Goal: Book appointment/travel/reservation

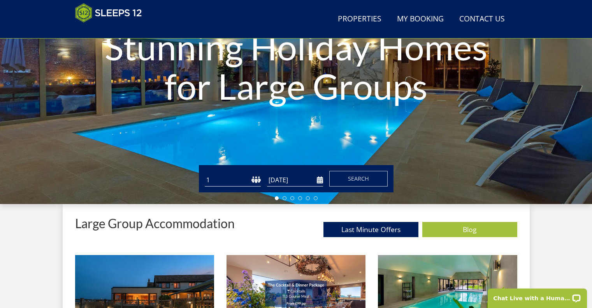
scroll to position [124, 0]
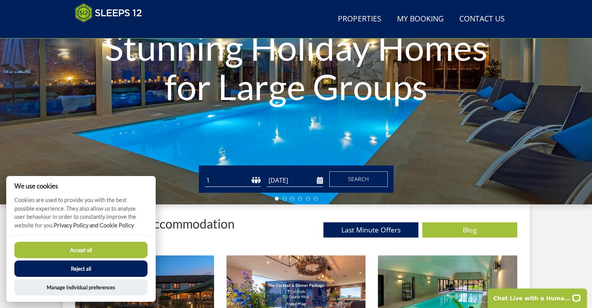
click at [258, 180] on select "1 2 3 4 5 6 7 8 9 10 11 12 13 14 15 16 17 18 19 20 21 22 23 24 25 26 27 28 29 3…" at bounding box center [233, 180] width 56 height 13
click at [92, 249] on button "Accept all" at bounding box center [80, 250] width 133 height 16
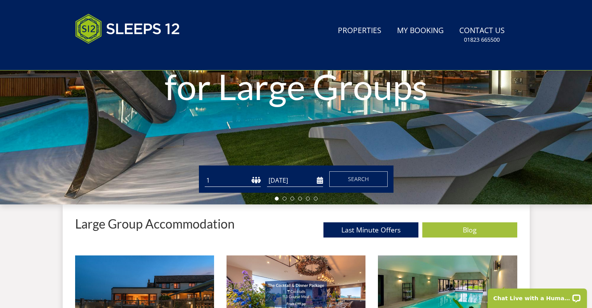
click at [254, 178] on select "1 2 3 4 5 6 7 8 9 10 11 12 13 14 15 16 17 18 19 20 21 22 23 24 25 26 27 28 29 3…" at bounding box center [233, 180] width 56 height 13
select select "12"
click at [205, 174] on select "1 2 3 4 5 6 7 8 9 10 11 12 13 14 15 16 17 18 19 20 21 22 23 24 25 26 27 28 29 3…" at bounding box center [233, 180] width 56 height 13
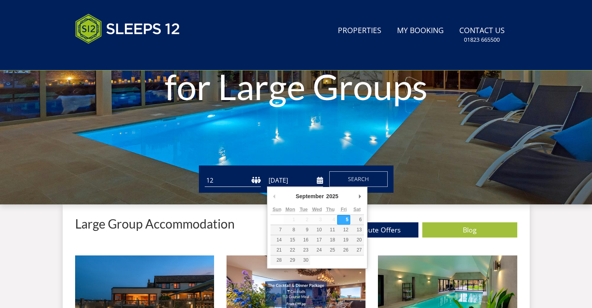
click at [321, 180] on input "[DATE]" at bounding box center [295, 180] width 56 height 13
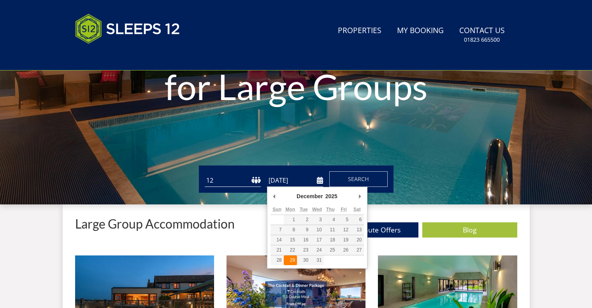
type input "[DATE]"
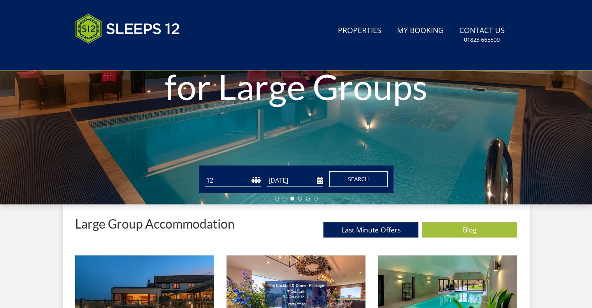
click at [358, 178] on span "Search" at bounding box center [358, 178] width 21 height 7
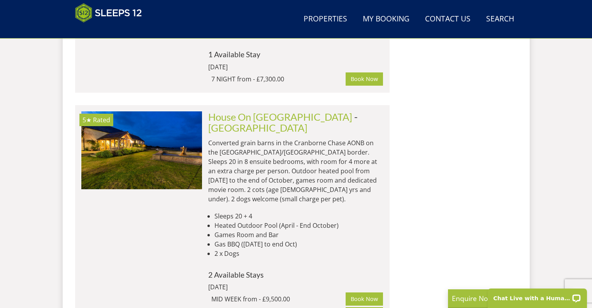
scroll to position [4633, 0]
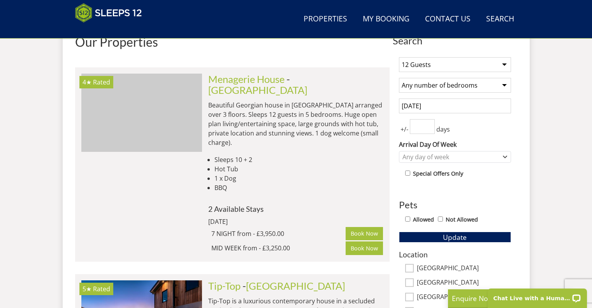
scroll to position [307, 0]
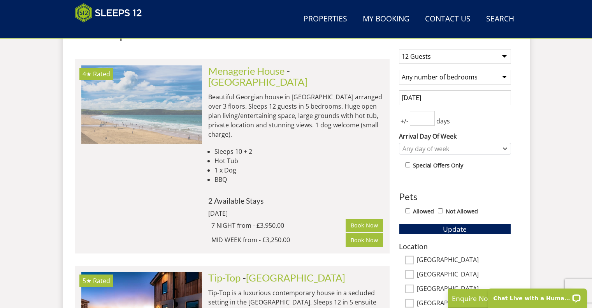
click at [140, 109] on img at bounding box center [141, 104] width 121 height 78
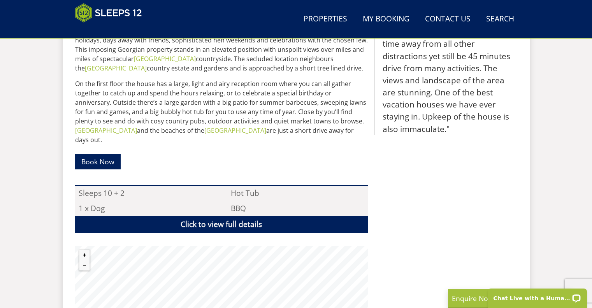
scroll to position [464, 0]
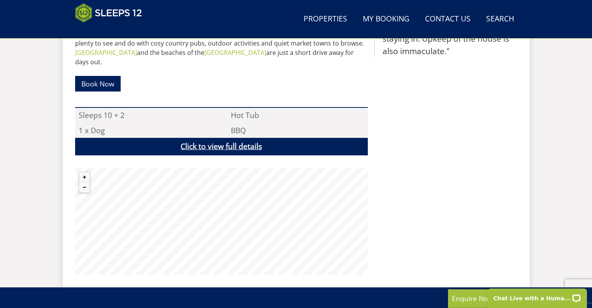
click at [258, 138] on link "Click to view full details" at bounding box center [221, 147] width 293 height 18
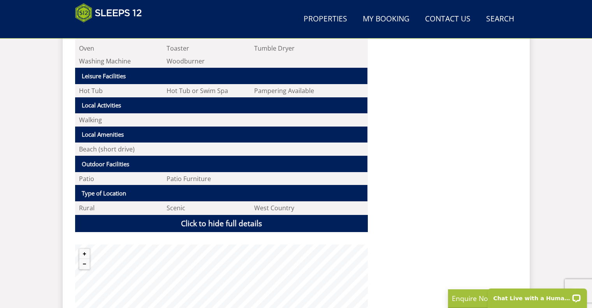
scroll to position [814, 0]
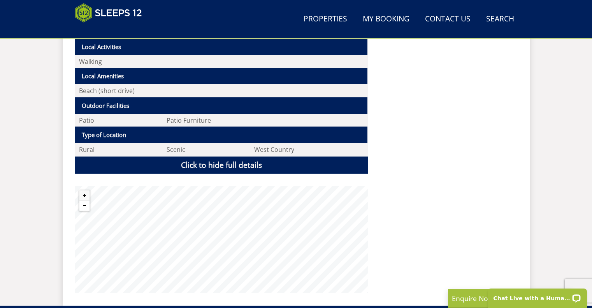
click at [82, 200] on button "Zoom out" at bounding box center [84, 205] width 10 height 10
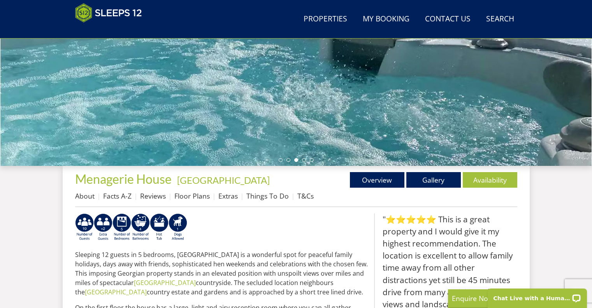
scroll to position [230, 0]
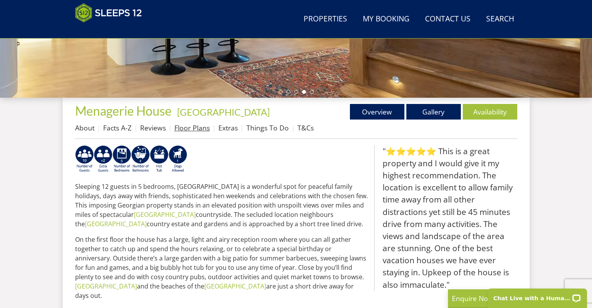
click at [190, 127] on link "Floor Plans" at bounding box center [191, 127] width 35 height 9
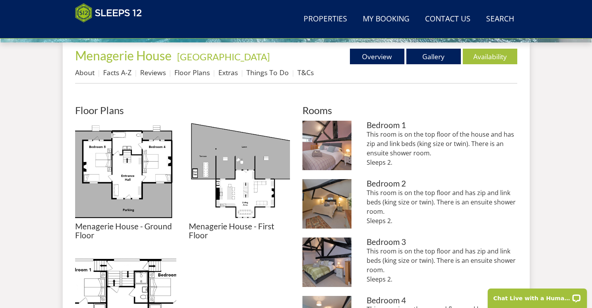
scroll to position [271, 0]
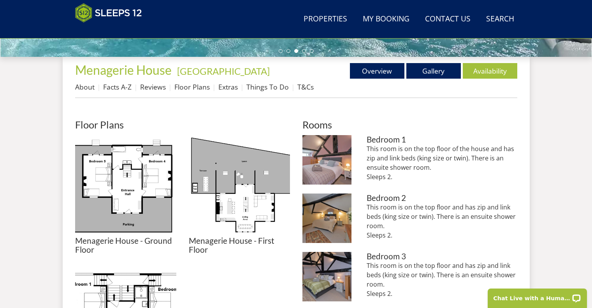
scroll to position [230, 0]
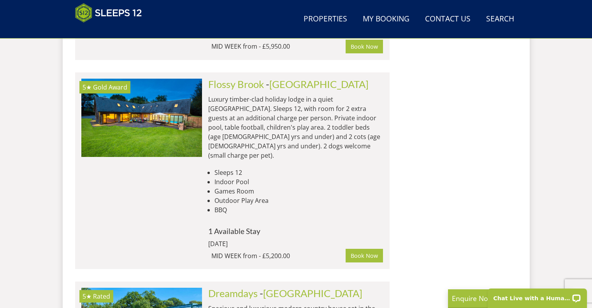
scroll to position [891, 0]
